Goal: Find specific page/section: Find specific page/section

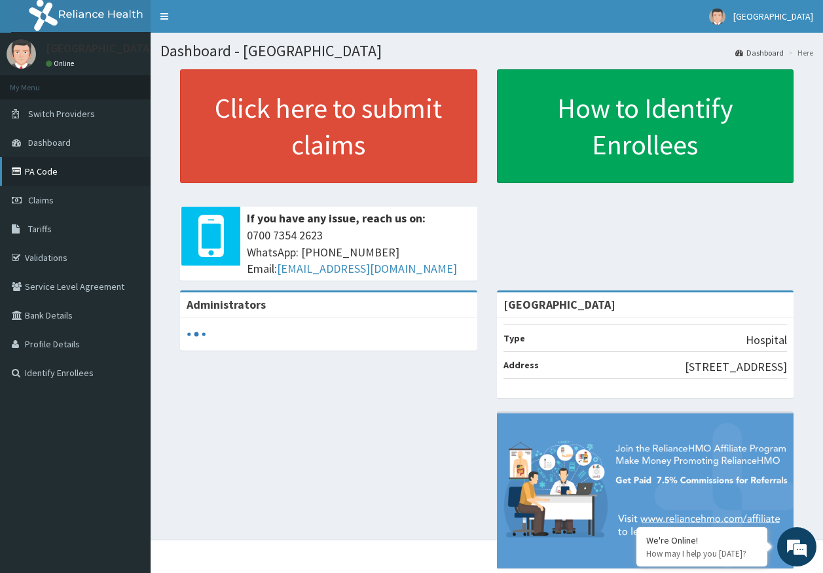
click at [46, 173] on link "PA Code" at bounding box center [75, 171] width 151 height 29
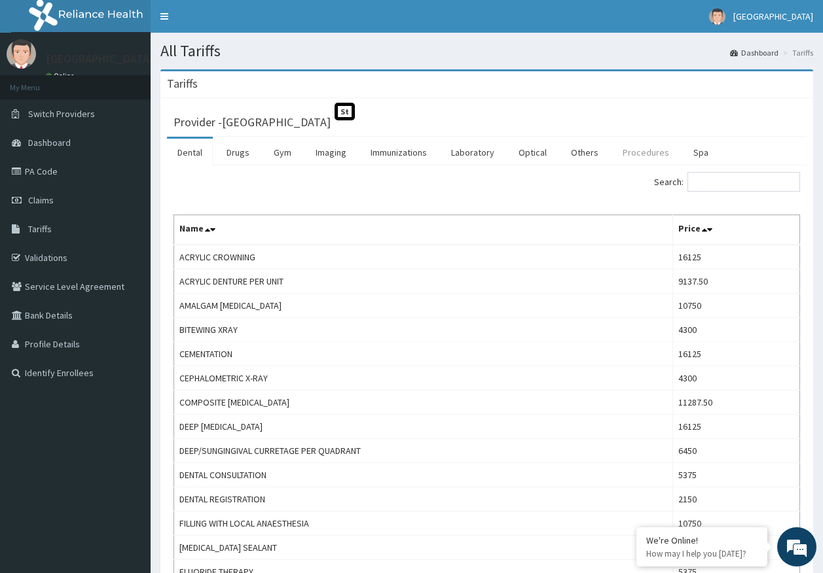
click at [640, 151] on link "Procedures" at bounding box center [645, 152] width 67 height 27
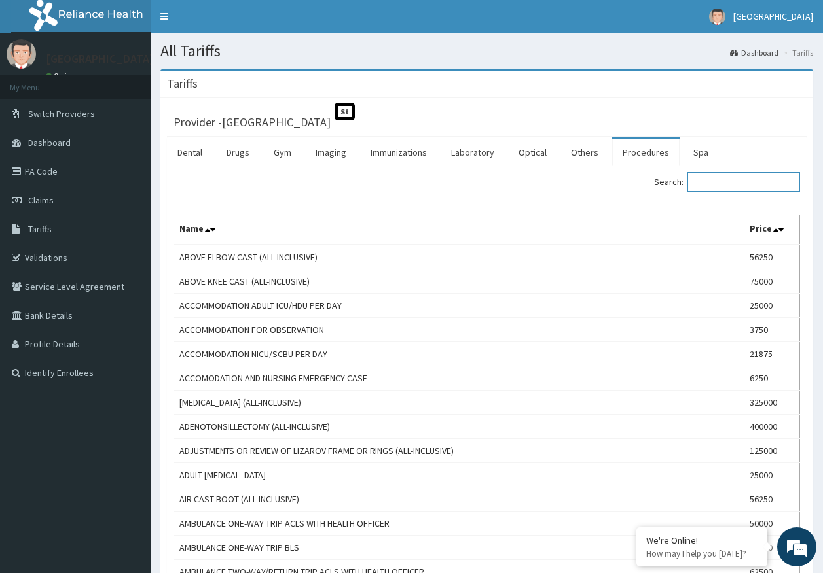
click at [717, 183] on input "Search:" at bounding box center [743, 182] width 113 height 20
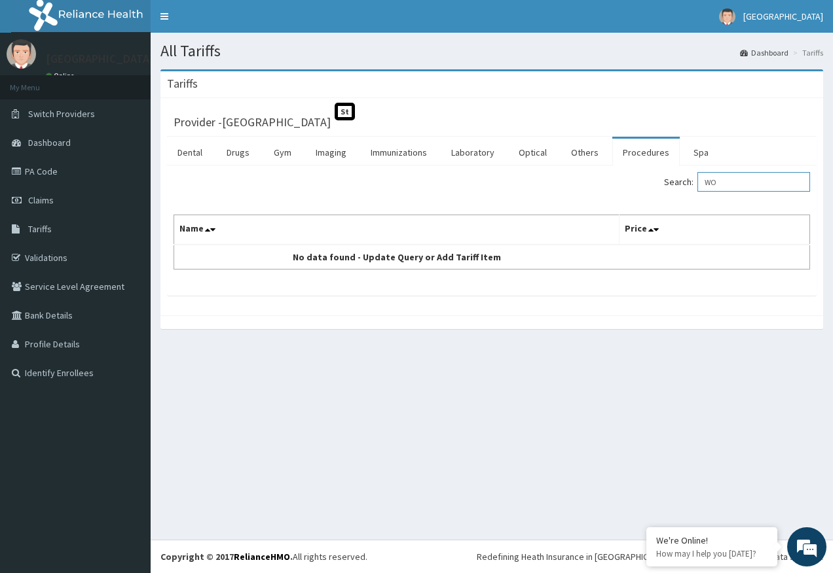
type input "W"
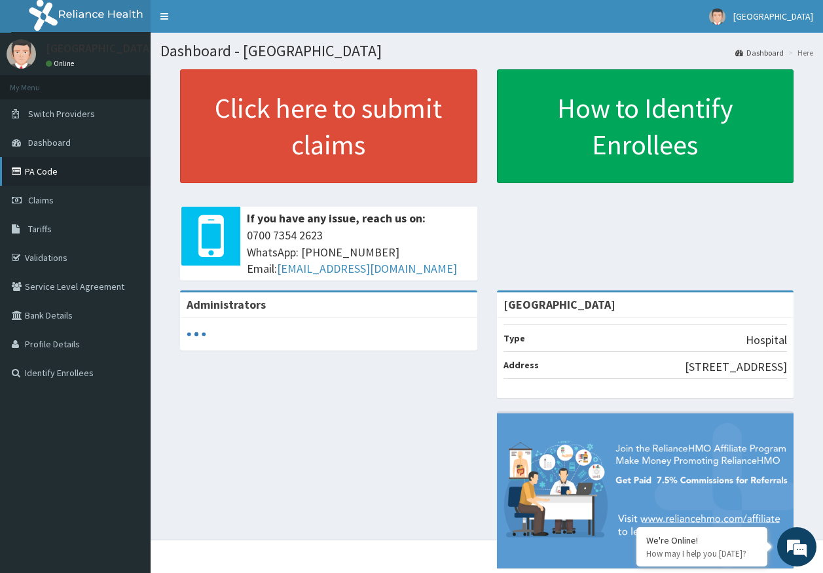
click at [34, 171] on link "PA Code" at bounding box center [75, 171] width 151 height 29
